Goal: Leave review/rating: Leave review/rating

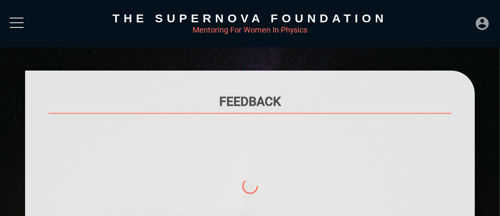
click at [485, 20] on icon at bounding box center [482, 24] width 16 height 16
click at [27, 28] on div "Mentoring For Women In Physics" at bounding box center [250, 29] width 450 height 9
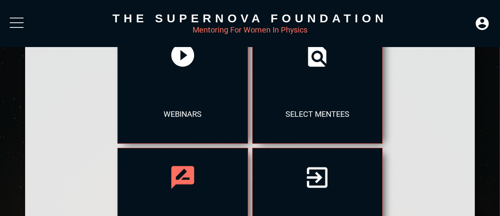
scroll to position [221, 0]
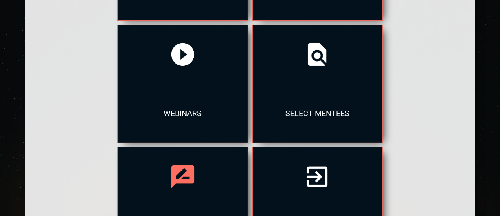
click at [202, 164] on div at bounding box center [183, 176] width 130 height 59
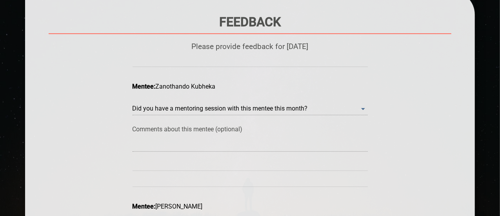
scroll to position [80, 0]
click at [281, 109] on month\? "​" at bounding box center [250, 108] width 235 height 13
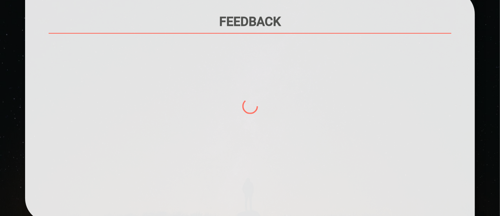
click at [360, 108] on div at bounding box center [250, 120] width 403 height 157
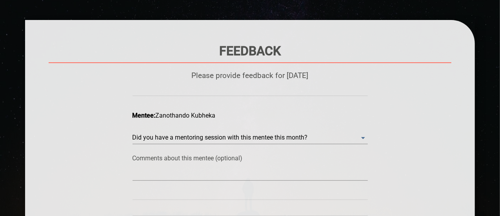
scroll to position [51, 0]
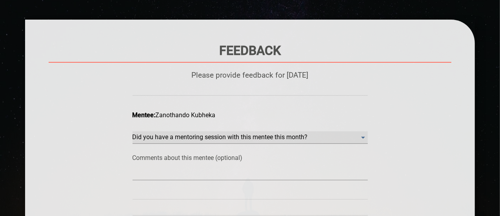
click at [361, 138] on month\? "​" at bounding box center [250, 137] width 235 height 13
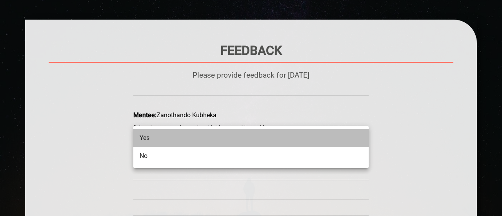
click at [185, 142] on li "Yes" at bounding box center [250, 138] width 235 height 18
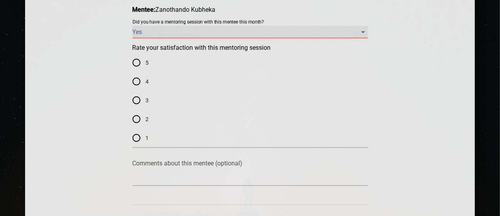
scroll to position [158, 0]
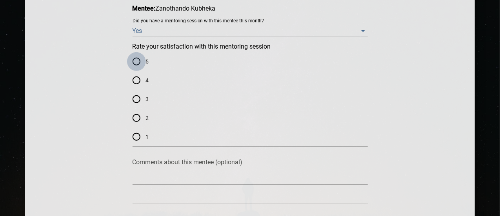
click at [140, 58] on input "5" at bounding box center [136, 61] width 19 height 19
radio input "true"
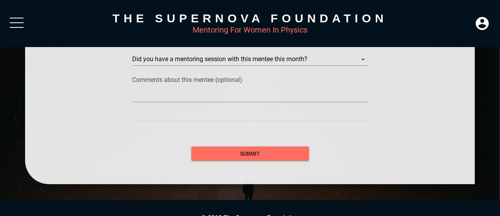
scroll to position [359, 0]
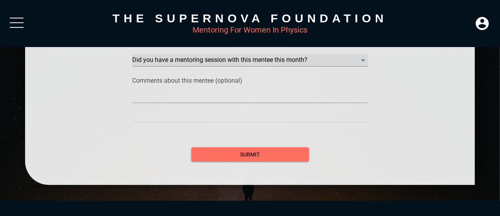
click at [363, 56] on month\? "​" at bounding box center [250, 60] width 235 height 13
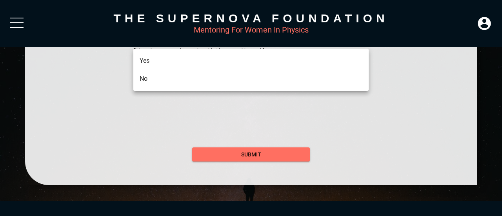
click at [291, 62] on li "Yes" at bounding box center [250, 61] width 235 height 18
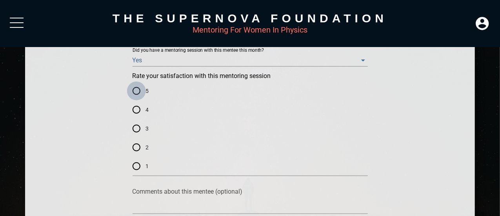
click at [133, 95] on input "5" at bounding box center [136, 91] width 19 height 19
radio input "true"
click at [139, 111] on input "4" at bounding box center [136, 109] width 19 height 19
radio input "true"
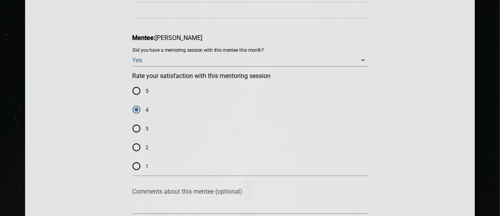
scroll to position [489, 0]
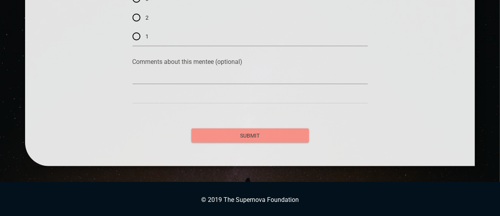
radio input "true"
click at [276, 134] on span "submit" at bounding box center [250, 136] width 105 height 10
radio input "false"
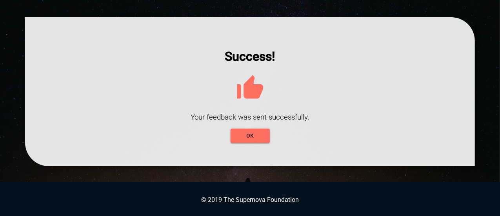
scroll to position [54, 0]
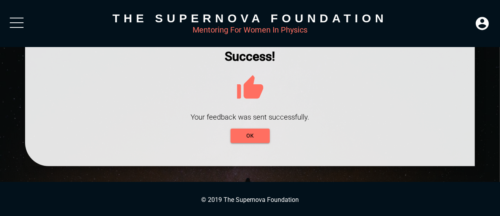
click at [244, 144] on div at bounding box center [250, 91] width 450 height 149
click at [242, 139] on span "OK" at bounding box center [250, 136] width 27 height 10
